Goal: Find specific page/section: Find specific page/section

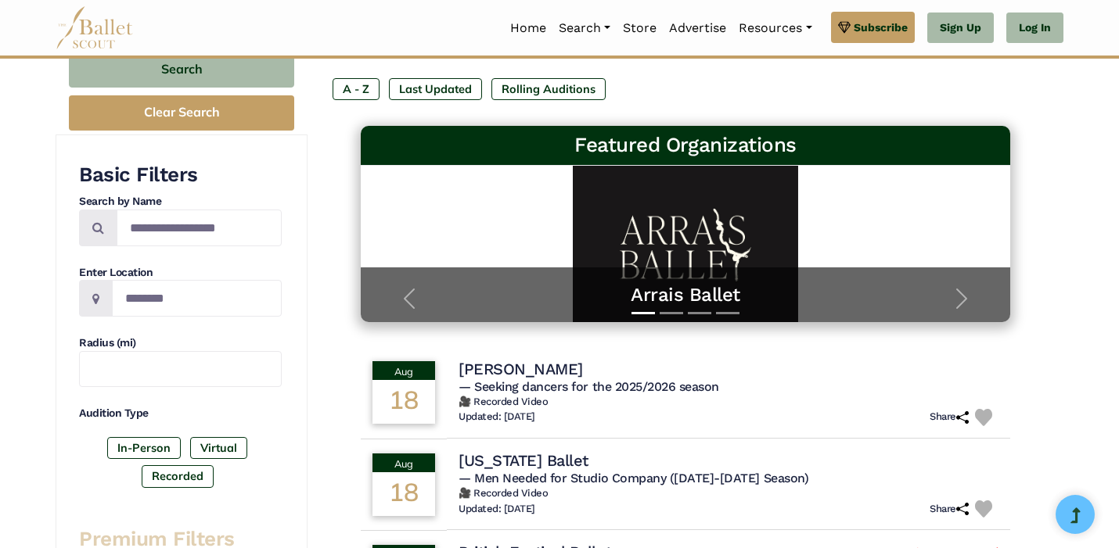
scroll to position [232, 0]
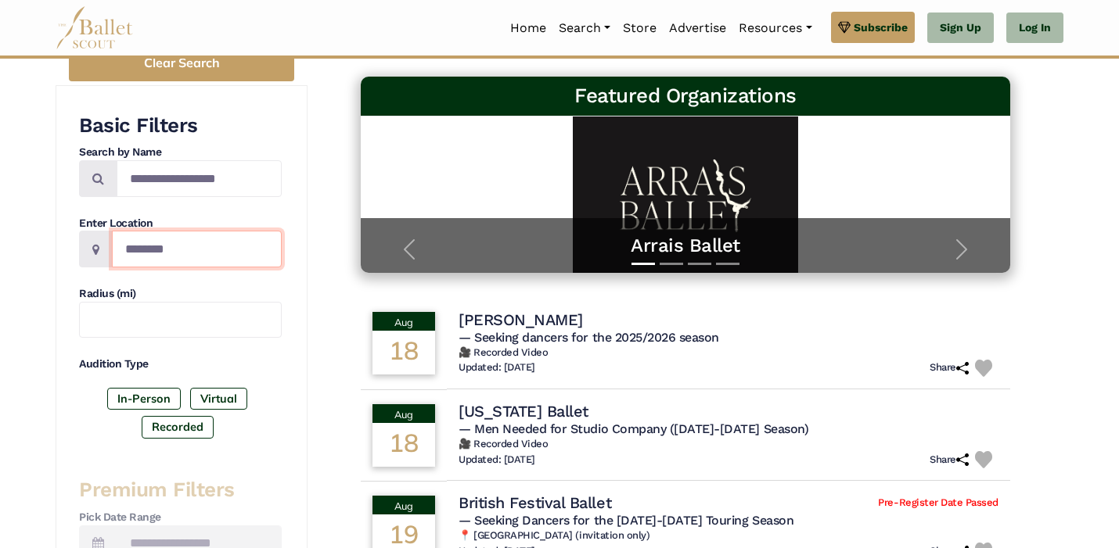
click at [218, 250] on input "Location" at bounding box center [197, 249] width 170 height 37
type input "*******"
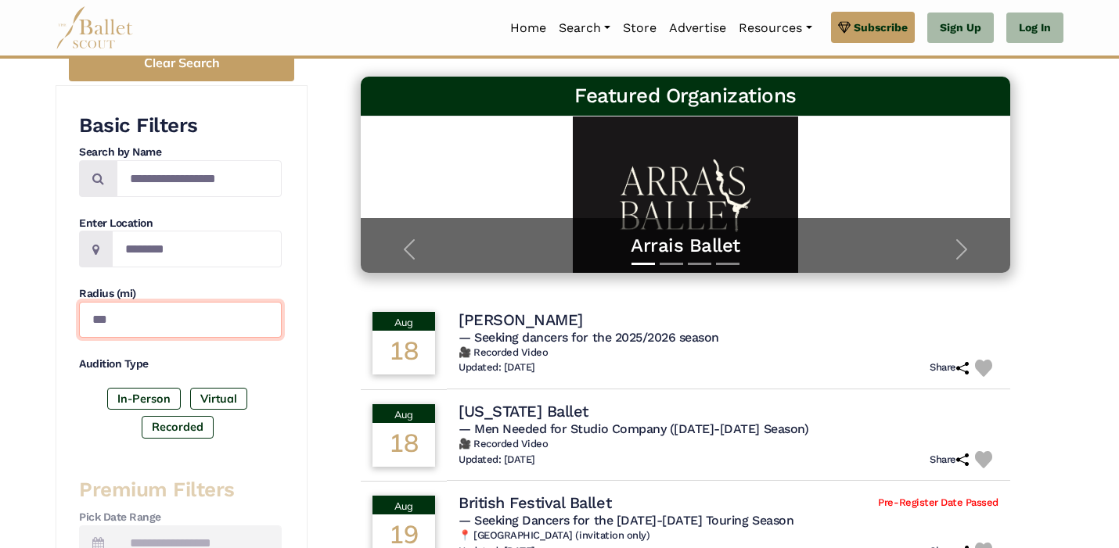
type input "***"
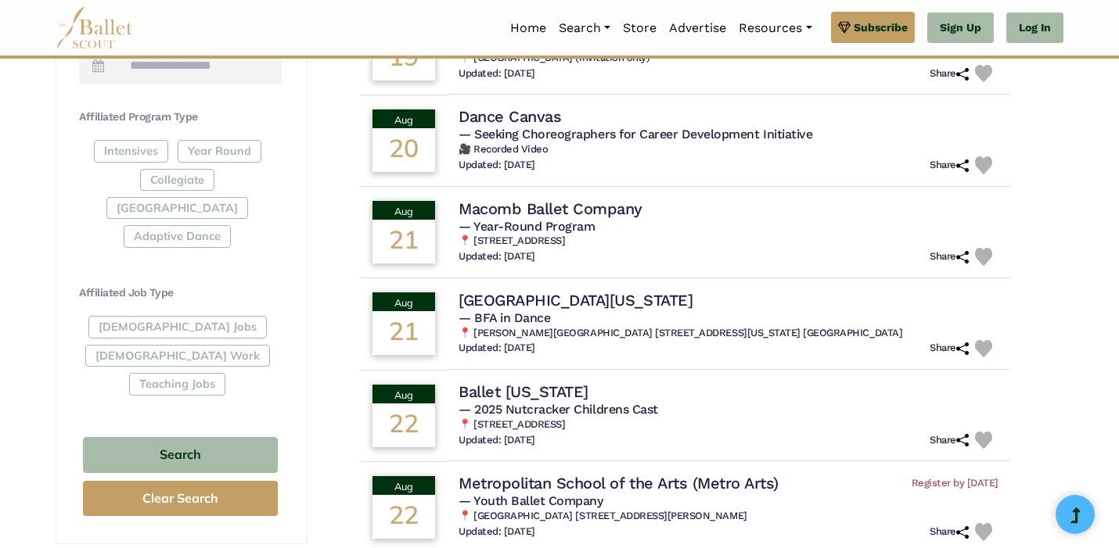
scroll to position [708, 0]
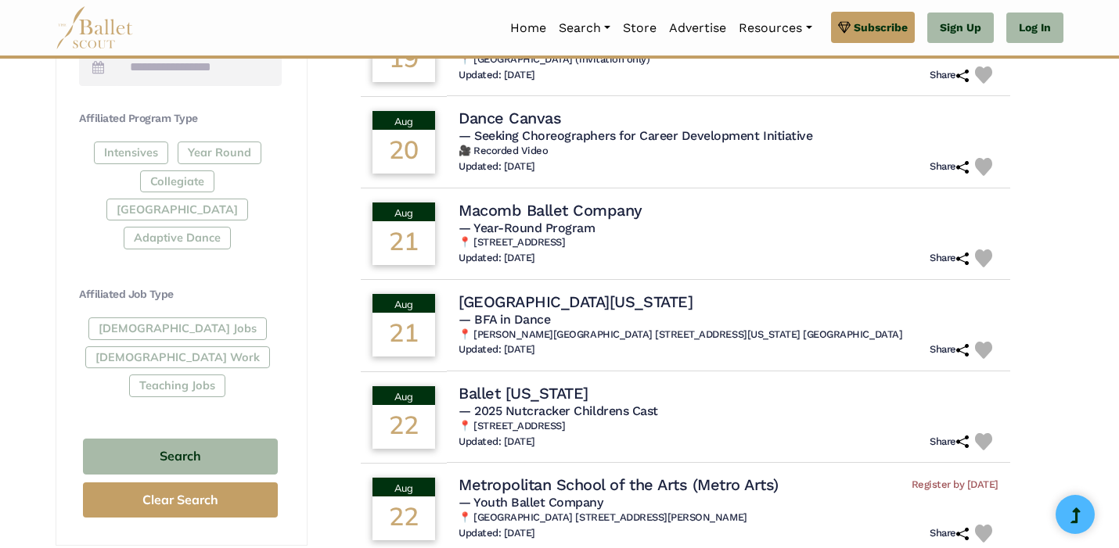
click at [124, 177] on div "Intensives Year Round Collegiate Post High School Adaptive Dance" at bounding box center [180, 199] width 203 height 114
click at [200, 177] on div "Intensives Year Round Collegiate Post High School Adaptive Dance" at bounding box center [180, 199] width 203 height 114
click at [195, 199] on div "Intensives Year Round Collegiate Post High School Adaptive Dance" at bounding box center [180, 199] width 203 height 114
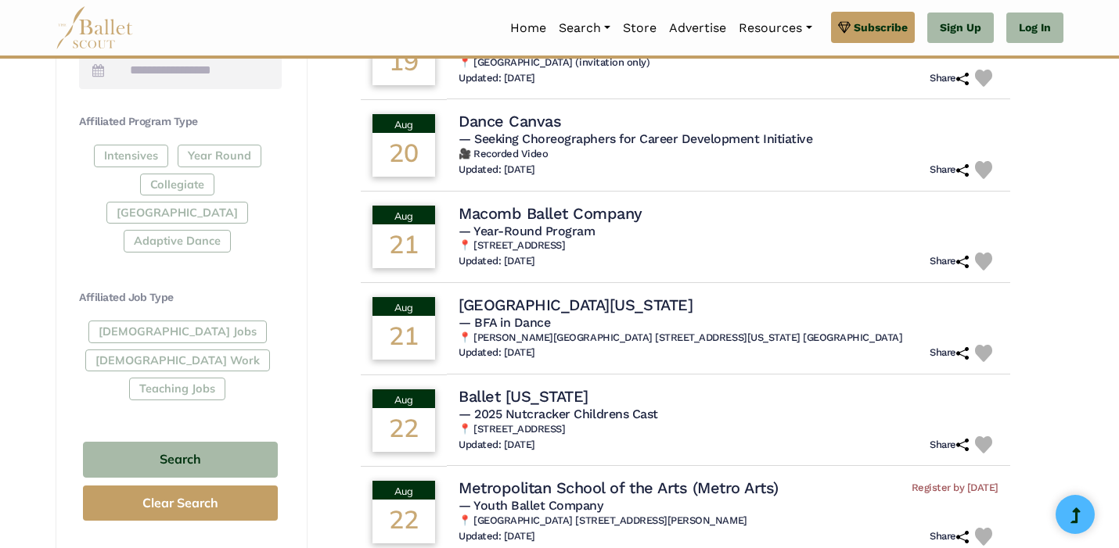
click at [133, 321] on div "Full-Time Jobs Gig Work Teaching Jobs" at bounding box center [180, 363] width 203 height 85
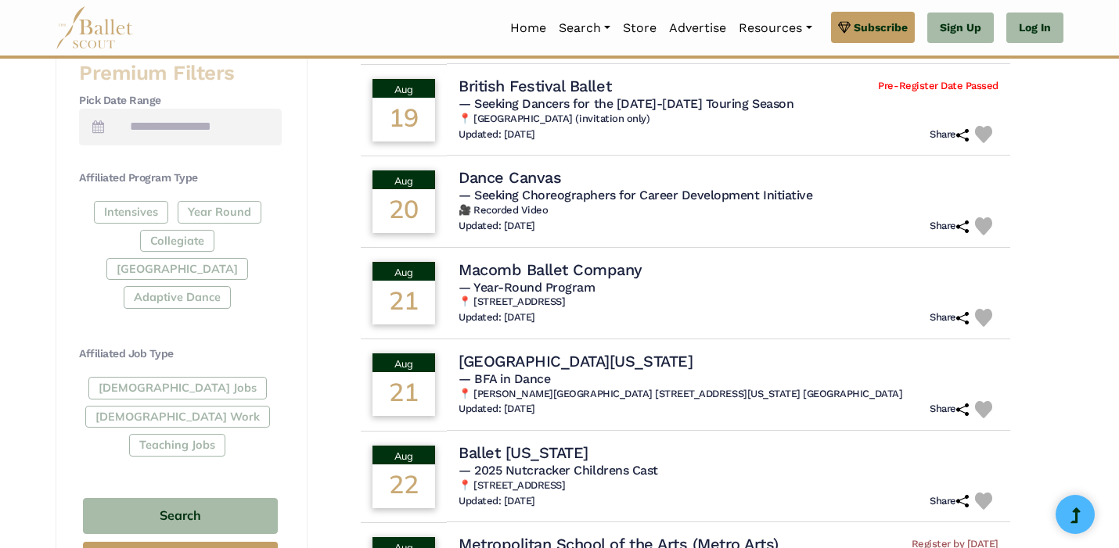
scroll to position [693, 0]
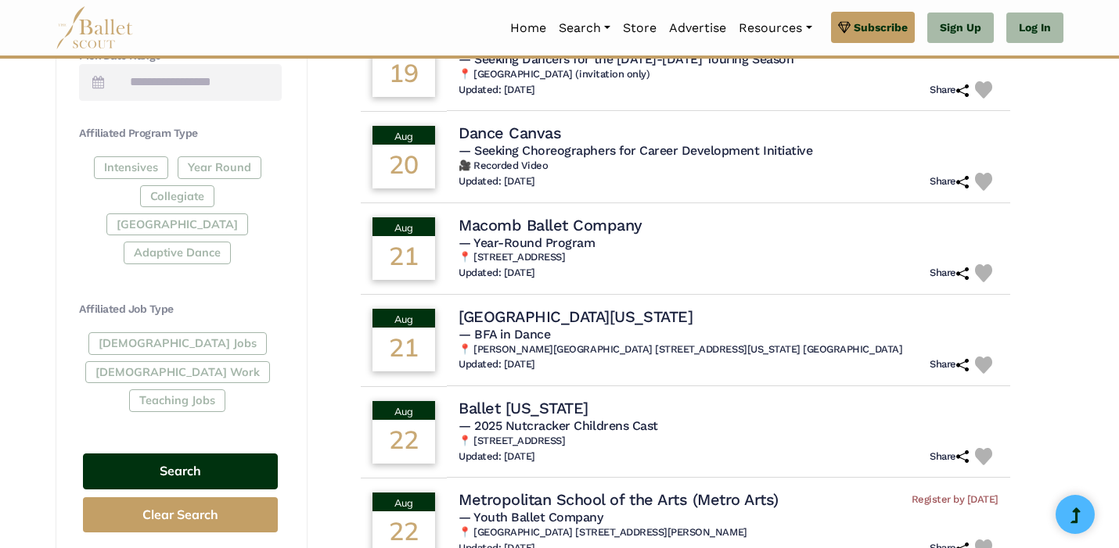
click at [167, 454] on button "Search" at bounding box center [180, 472] width 195 height 37
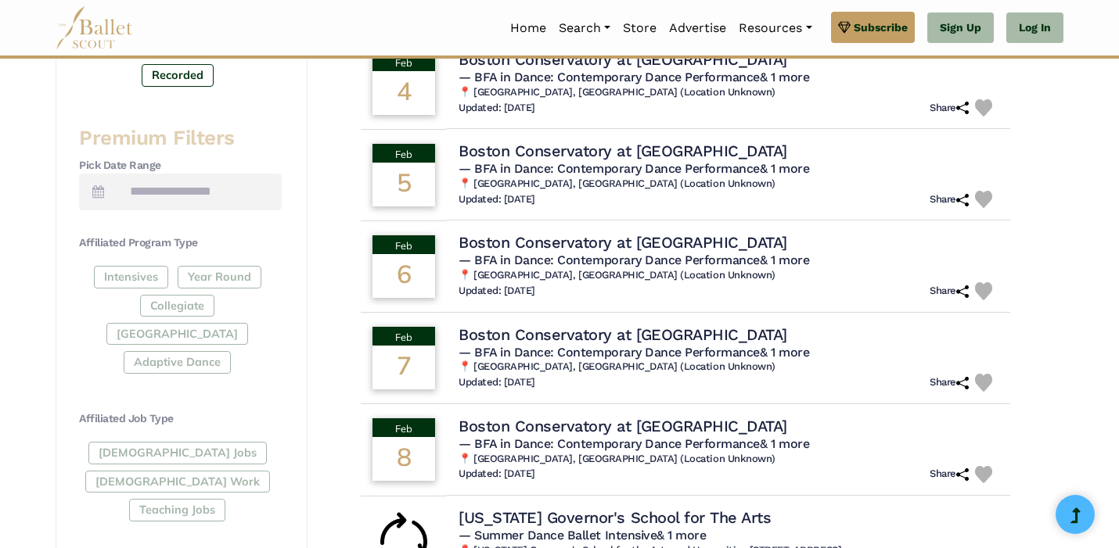
scroll to position [508, 0]
